Goal: Information Seeking & Learning: Learn about a topic

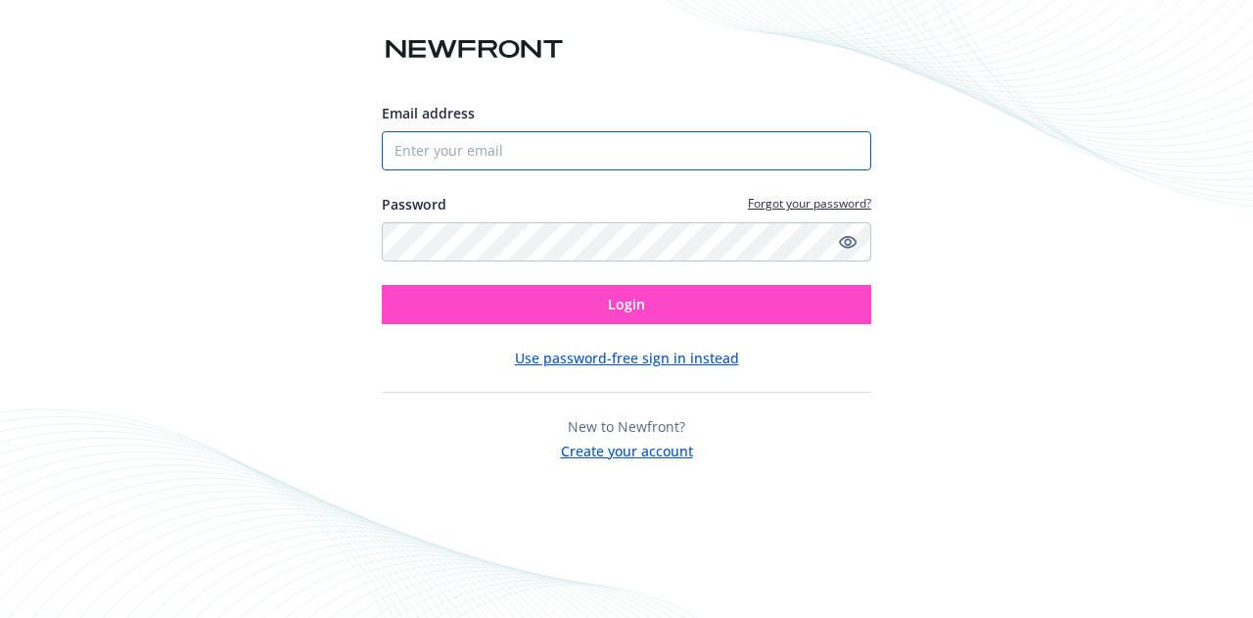
type input "[EMAIL_ADDRESS][DOMAIN_NAME]"
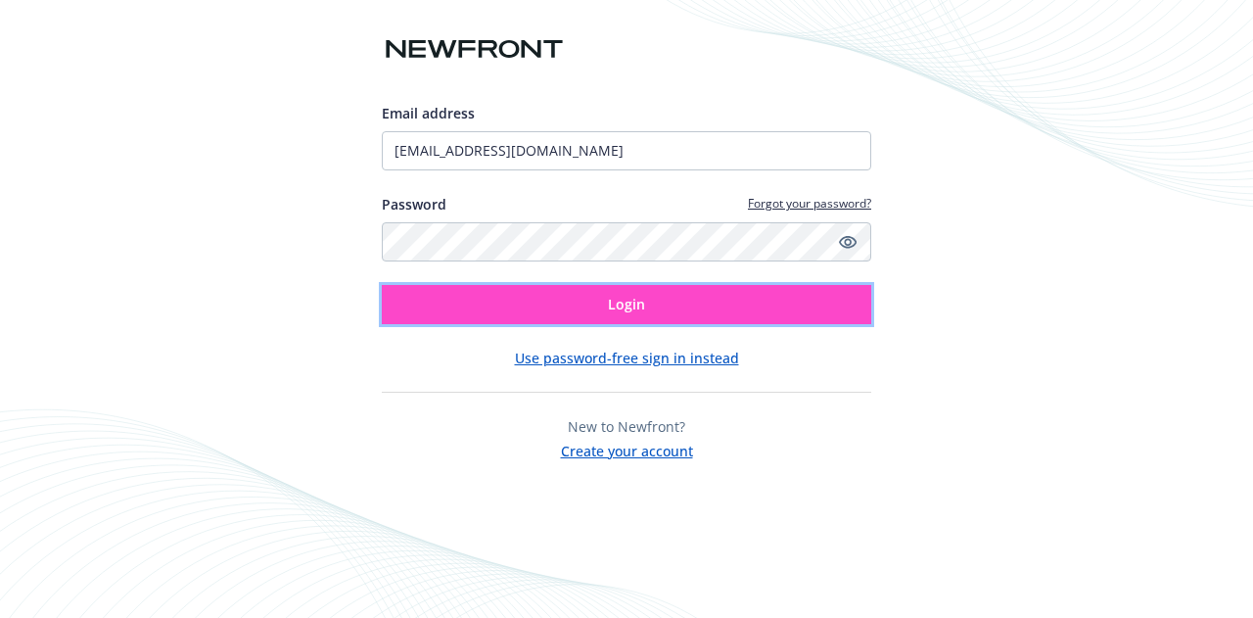
click at [581, 292] on button "Login" at bounding box center [626, 304] width 489 height 39
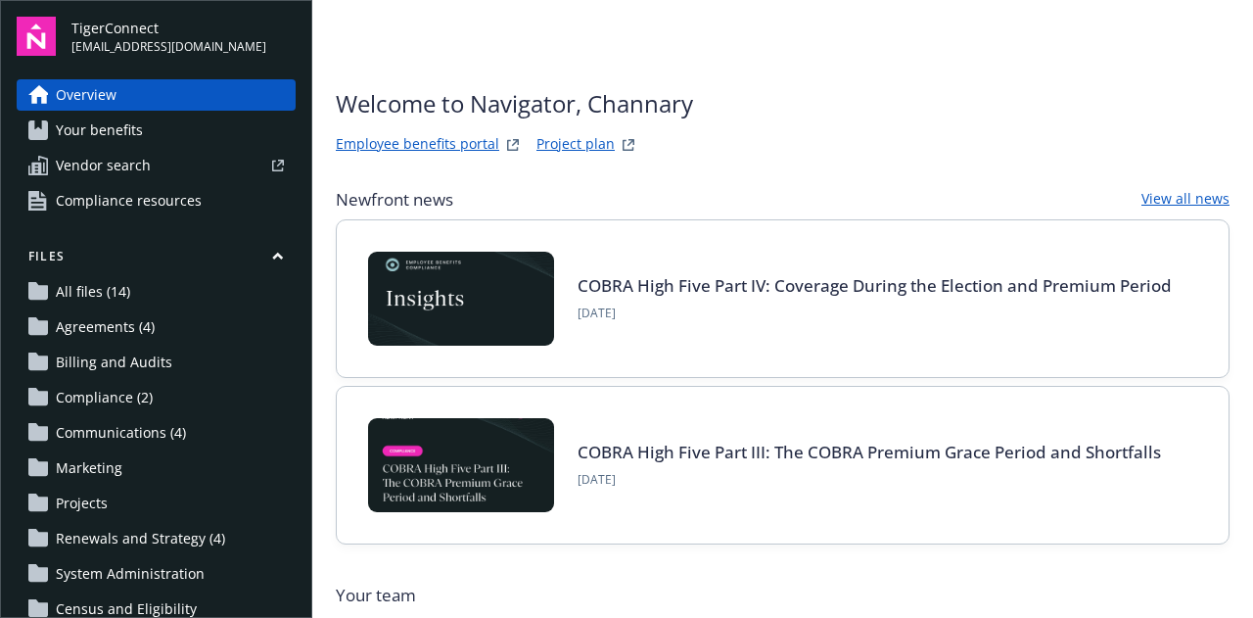
click at [145, 91] on link "Overview" at bounding box center [156, 94] width 279 height 31
click at [138, 126] on span "Your benefits" at bounding box center [99, 130] width 87 height 31
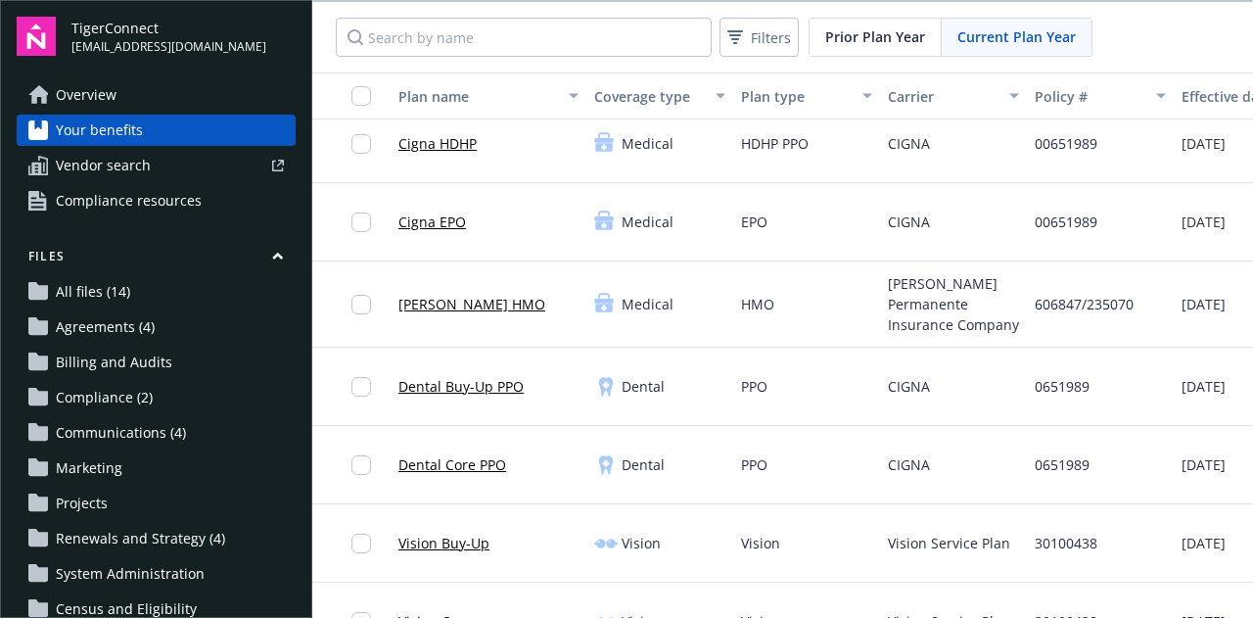
scroll to position [94, 0]
click at [801, 365] on div "PPO" at bounding box center [806, 385] width 147 height 78
click at [442, 375] on link "Dental Buy-Up PPO" at bounding box center [460, 385] width 125 height 21
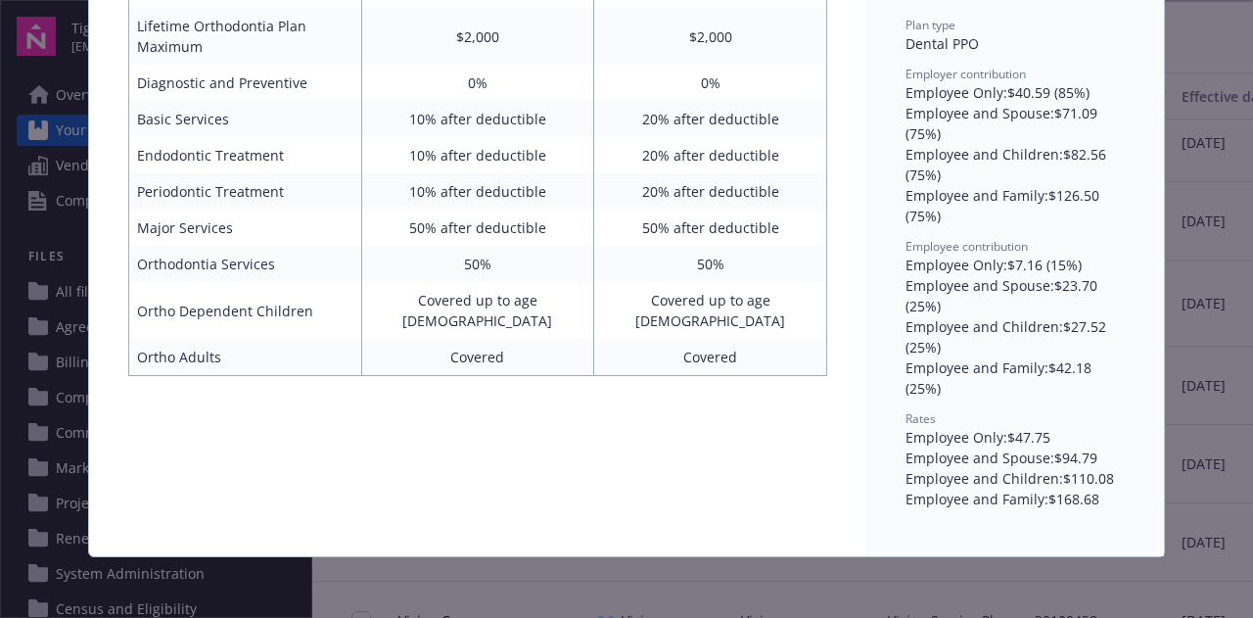
scroll to position [215, 0]
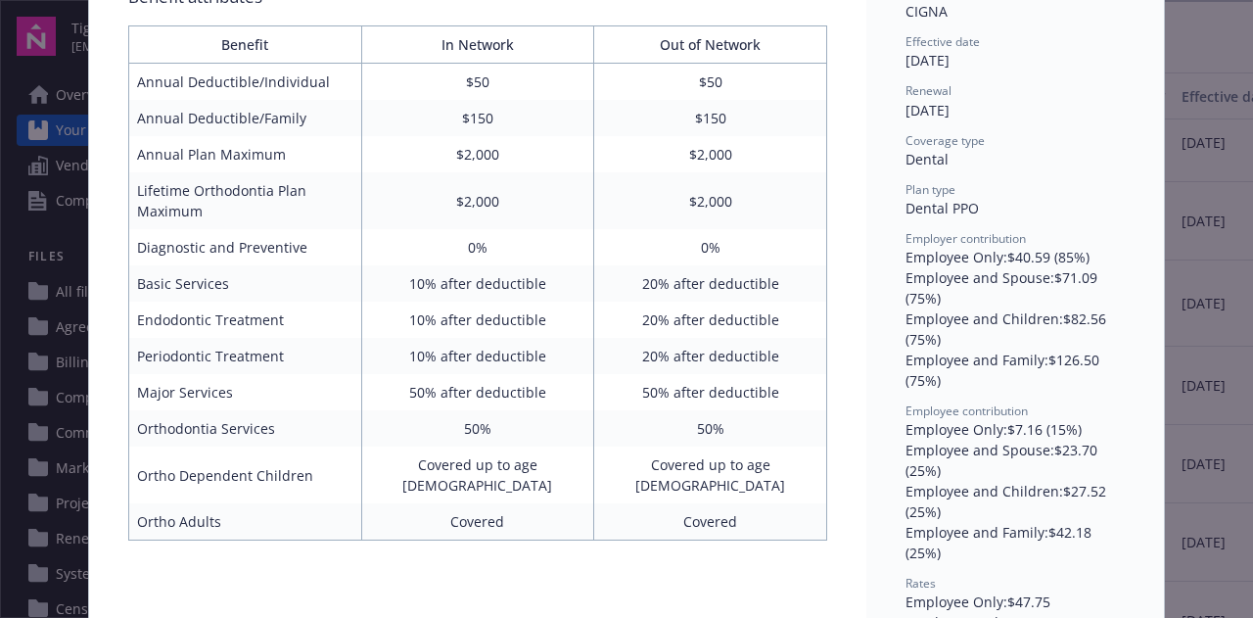
click at [1191, 253] on div "Dental - Dental Buy-Up PPO - Dental PPO Dental Buy-Up PPO Benefit attributes Be…" at bounding box center [626, 309] width 1253 height 618
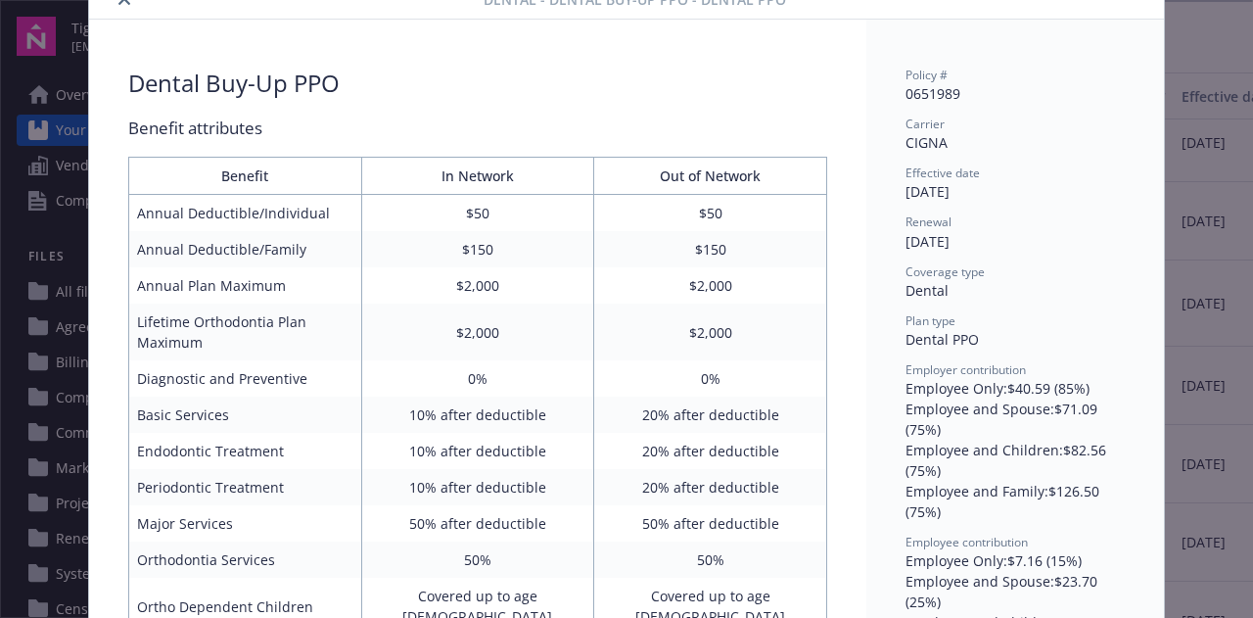
scroll to position [0, 0]
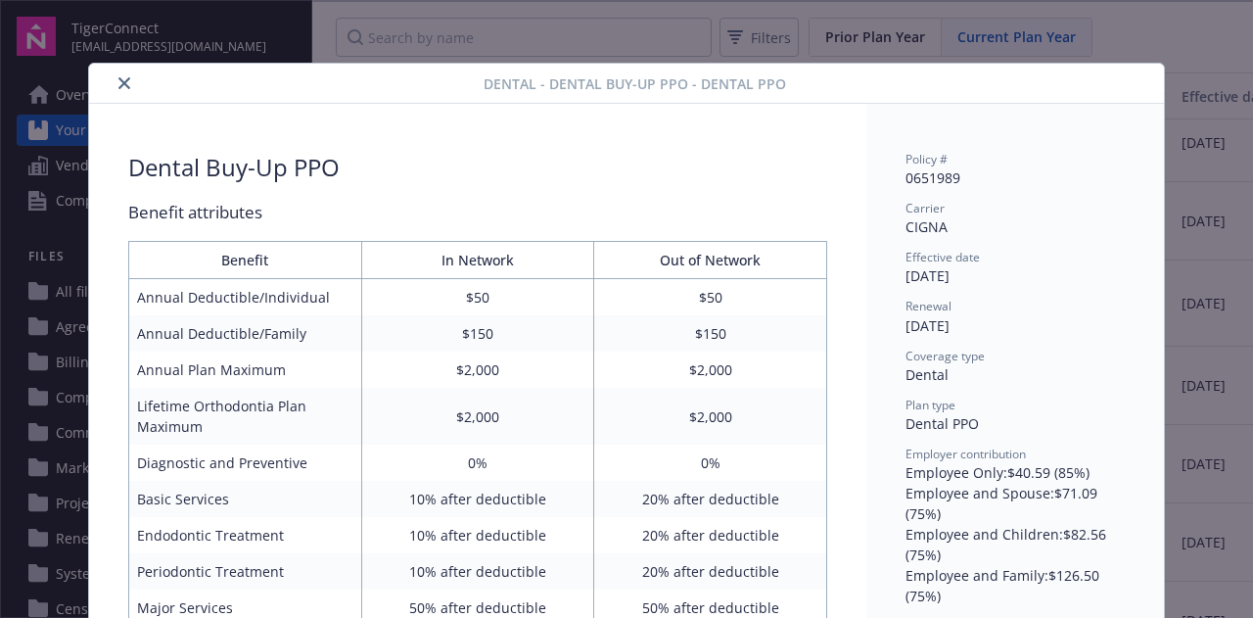
click at [113, 82] on button "close" at bounding box center [124, 82] width 23 height 23
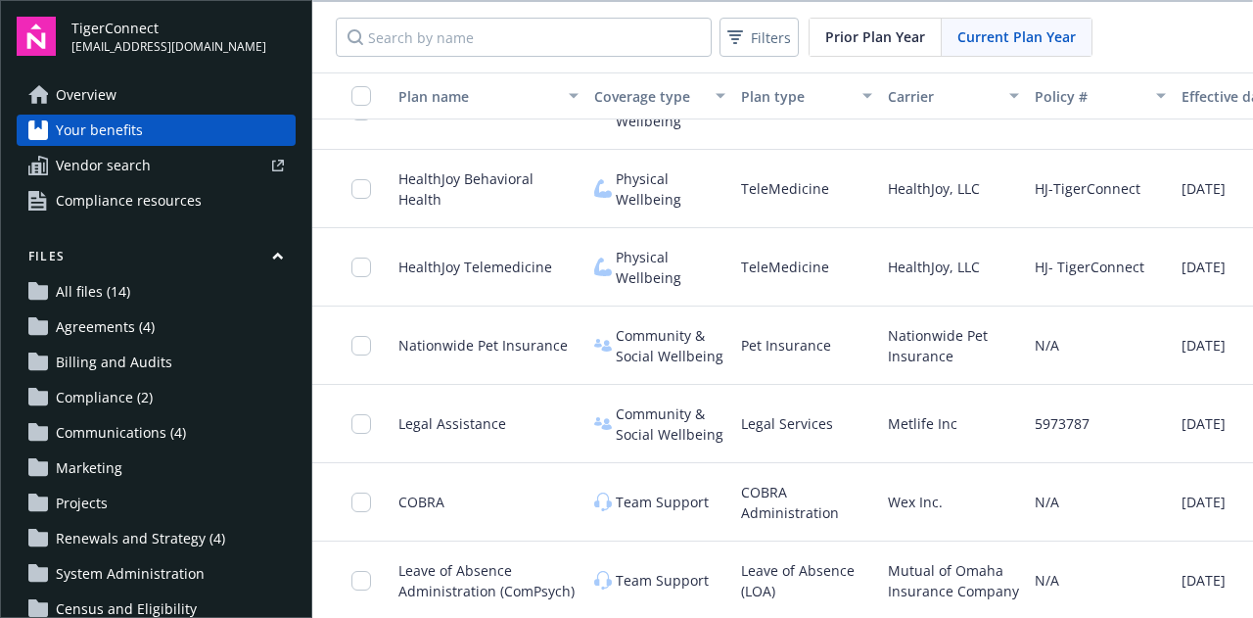
scroll to position [1, 0]
click at [1139, 30] on div "Filters Prior Plan Year Current Plan Year" at bounding box center [782, 36] width 940 height 70
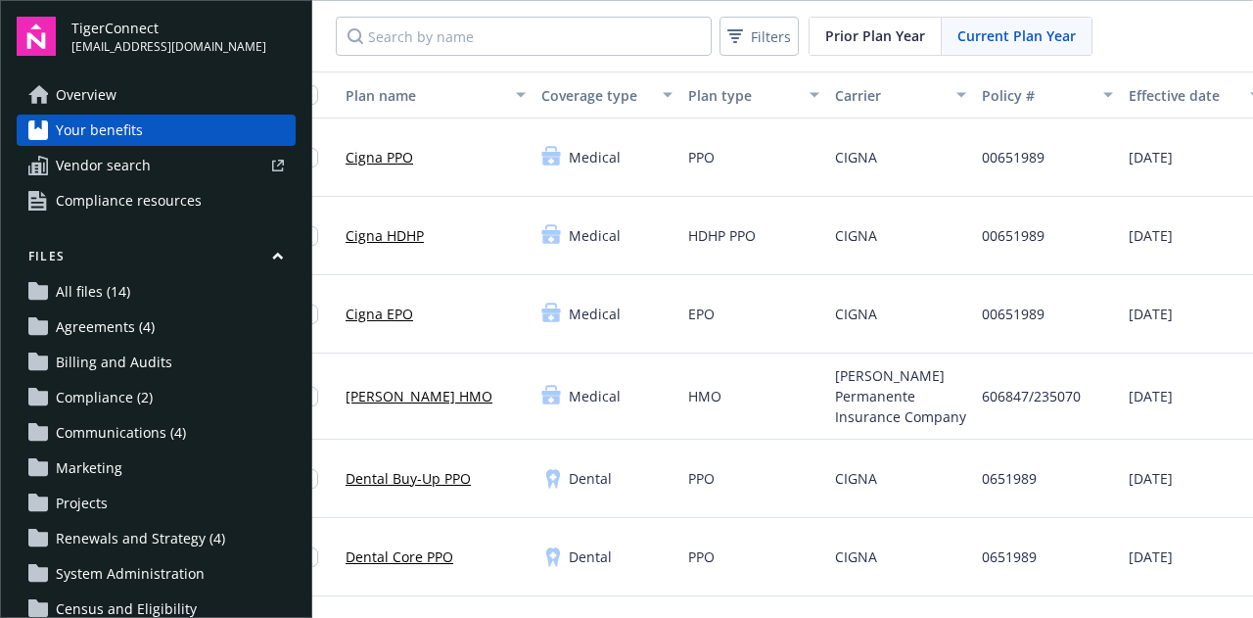
scroll to position [0, 390]
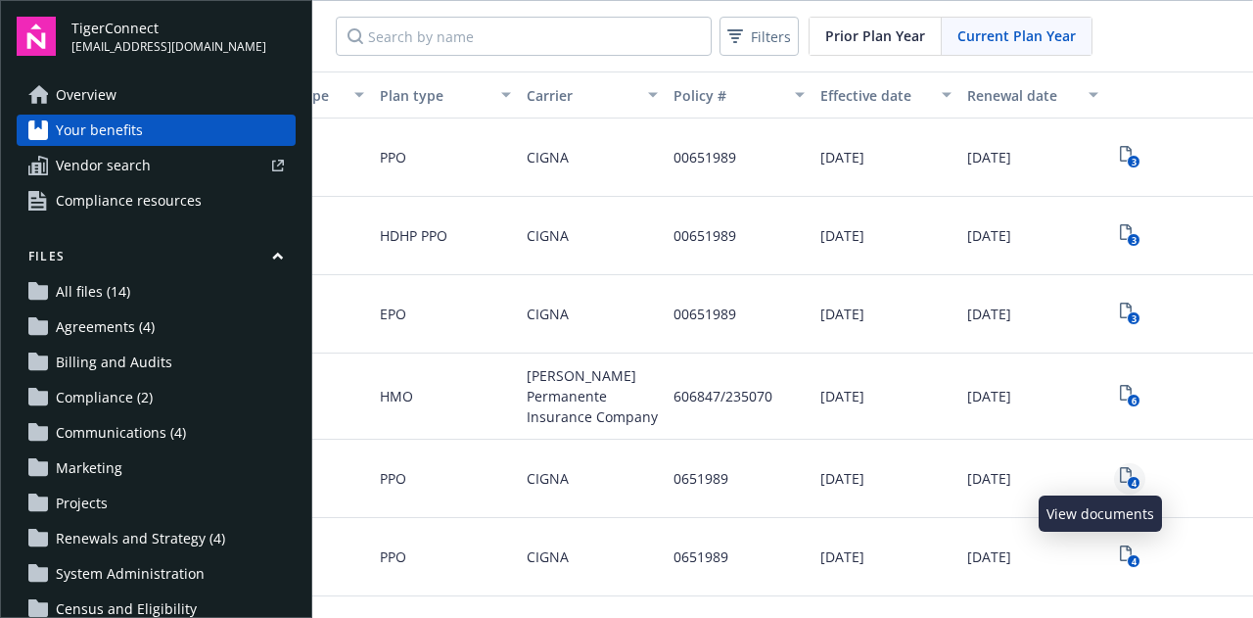
click at [1130, 477] on text "4" at bounding box center [1132, 483] width 5 height 13
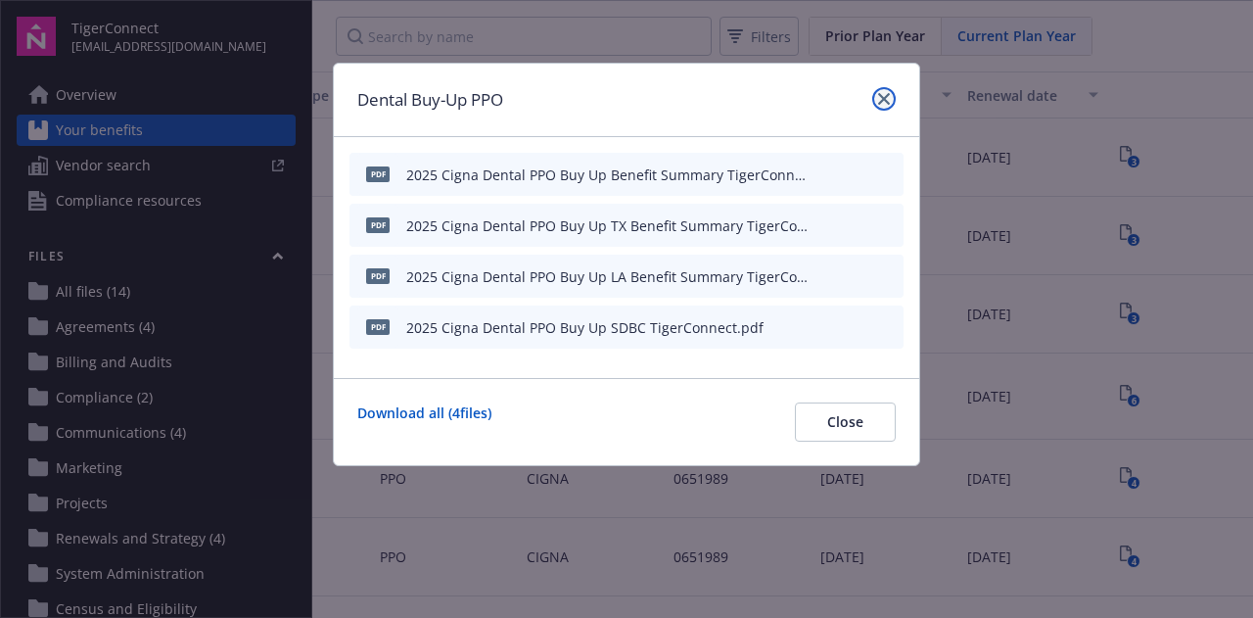
click at [879, 104] on icon "close" at bounding box center [884, 99] width 12 height 12
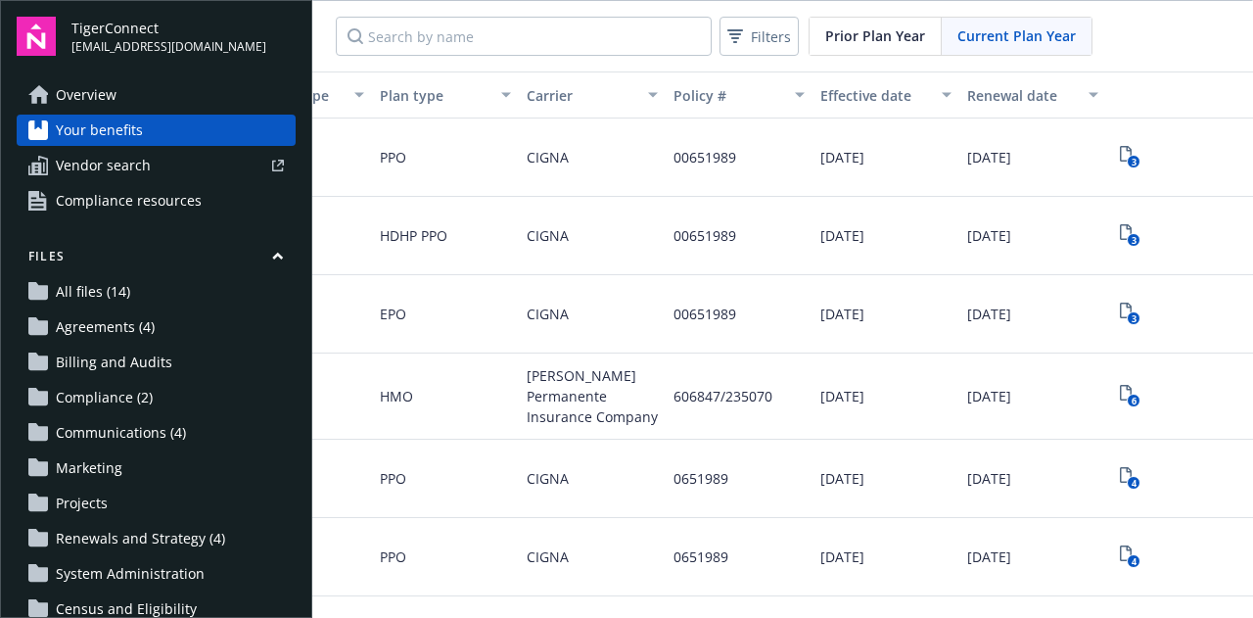
click at [92, 95] on span "Overview" at bounding box center [86, 94] width 61 height 31
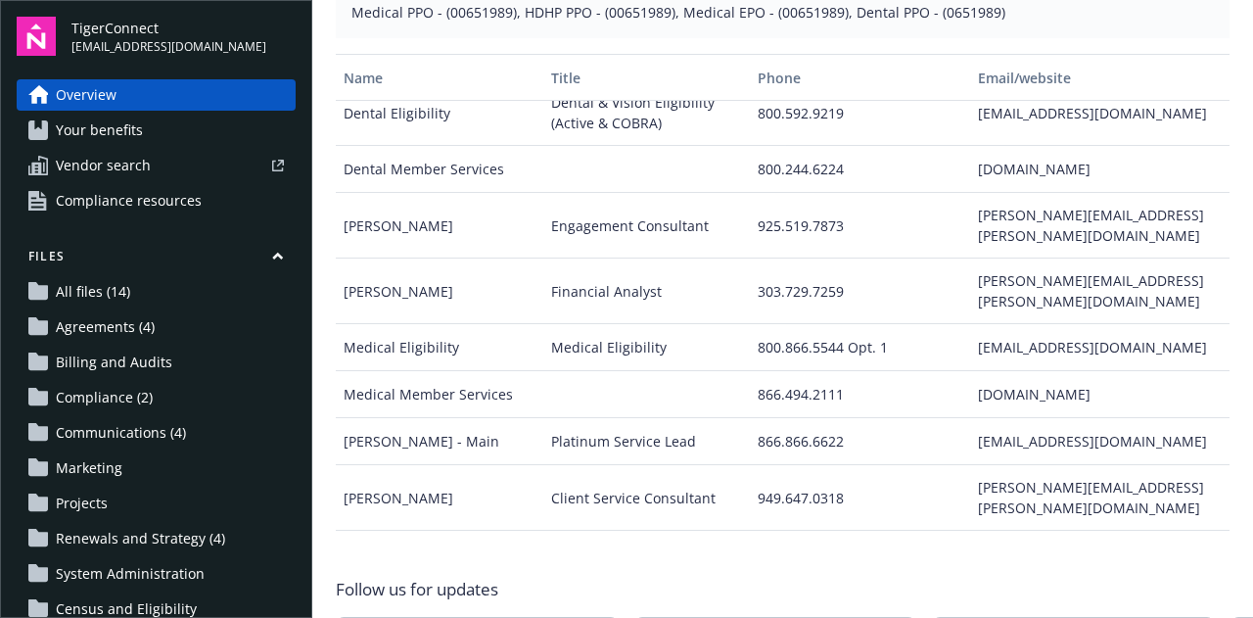
scroll to position [1036, 0]
